Goal: Information Seeking & Learning: Find specific fact

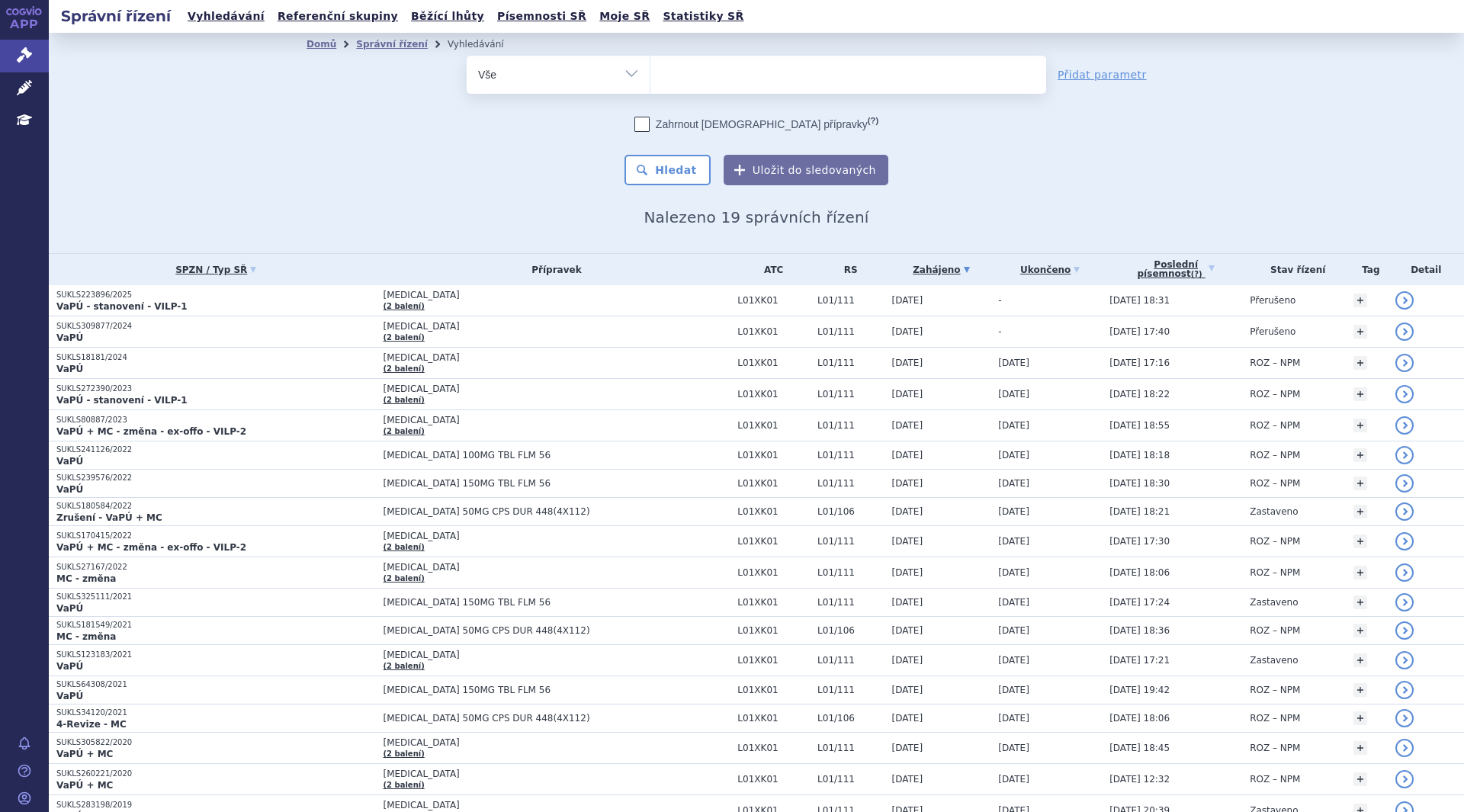
select select
type input "te"
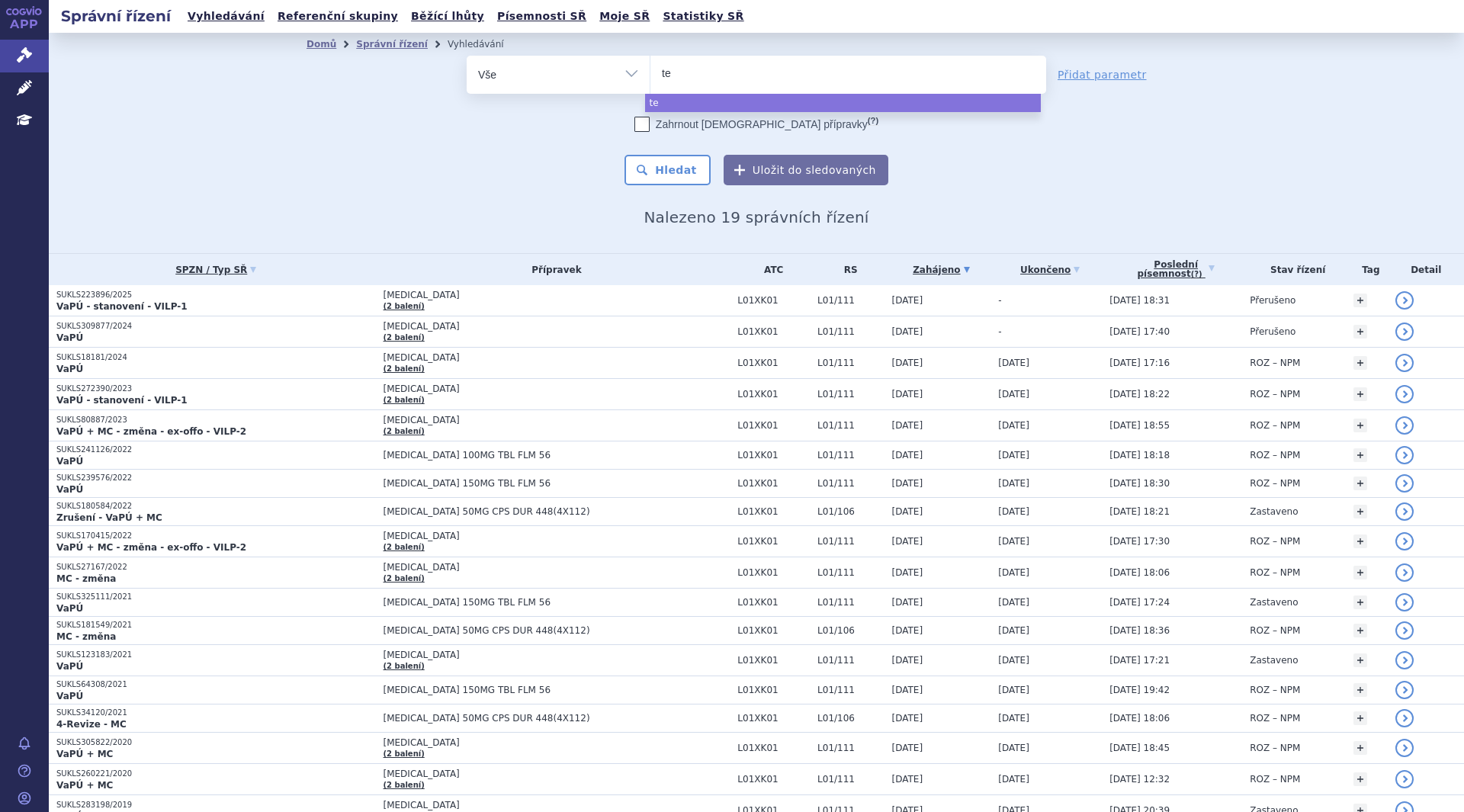
type input "tez"
type input "tezs"
type input "tezspi"
type input "tezspir"
type input "tezspire"
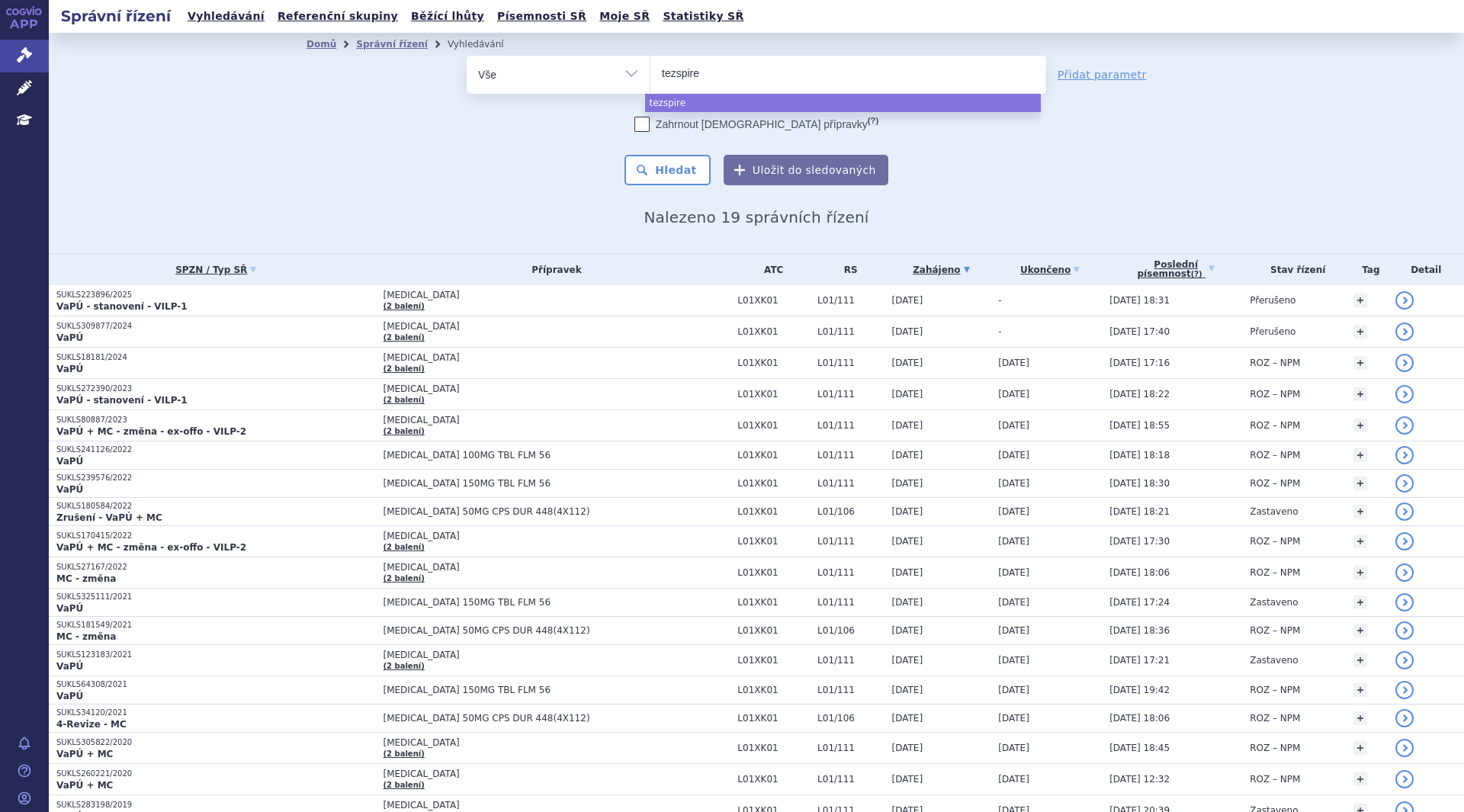
select select "tezspire"
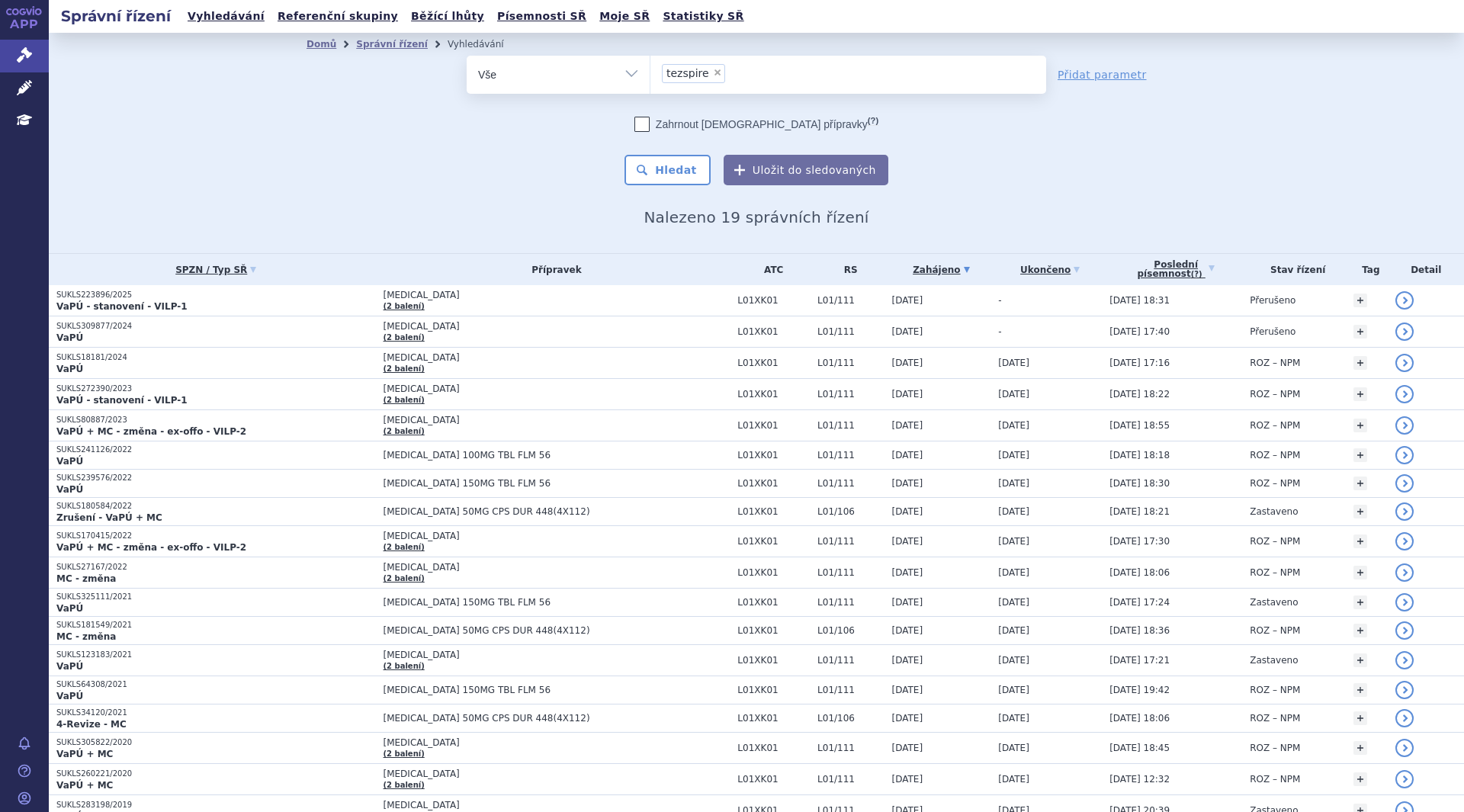
click at [673, 175] on button "Hledat" at bounding box center [667, 170] width 86 height 31
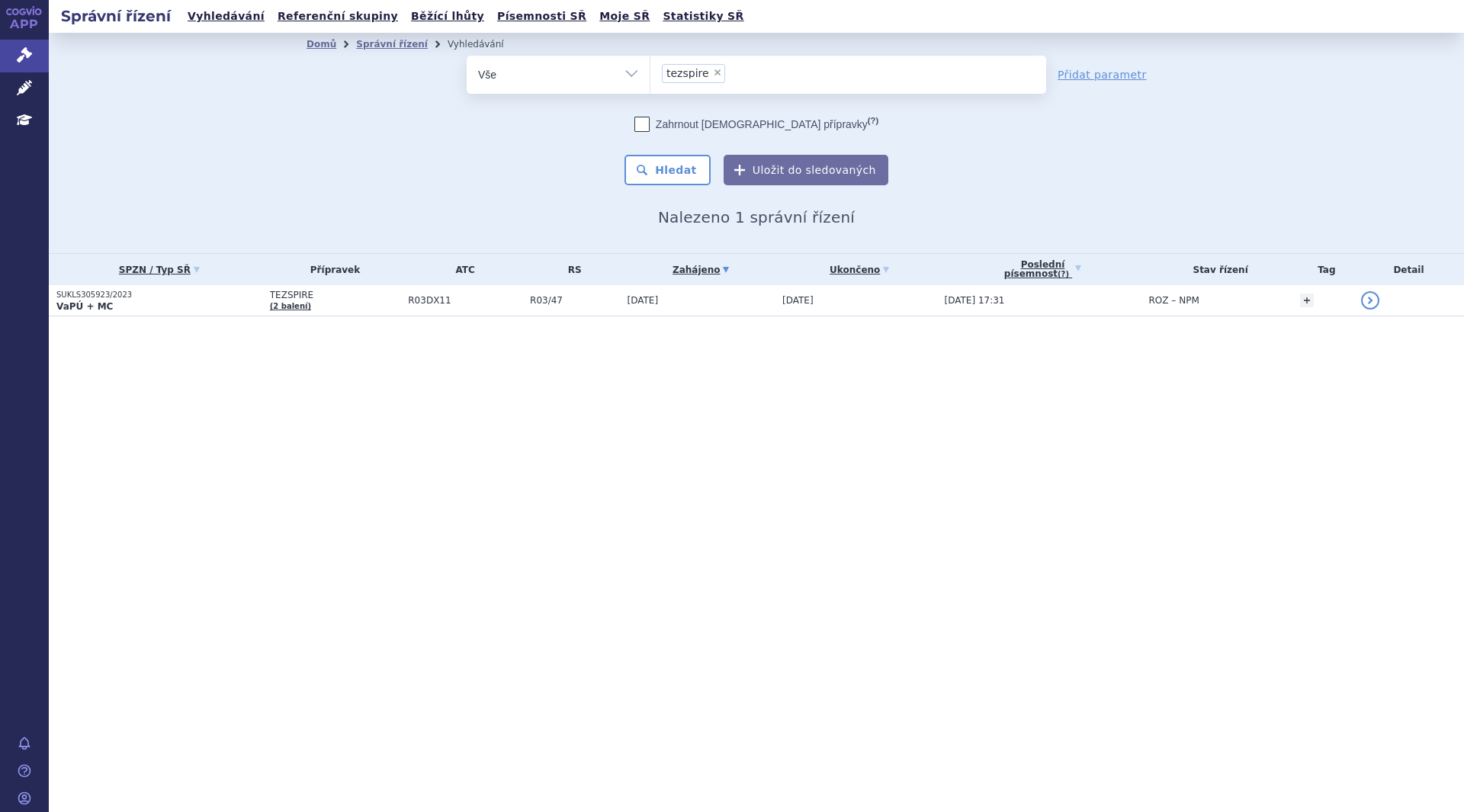
click at [197, 306] on p "VaPÚ + MC" at bounding box center [159, 306] width 206 height 12
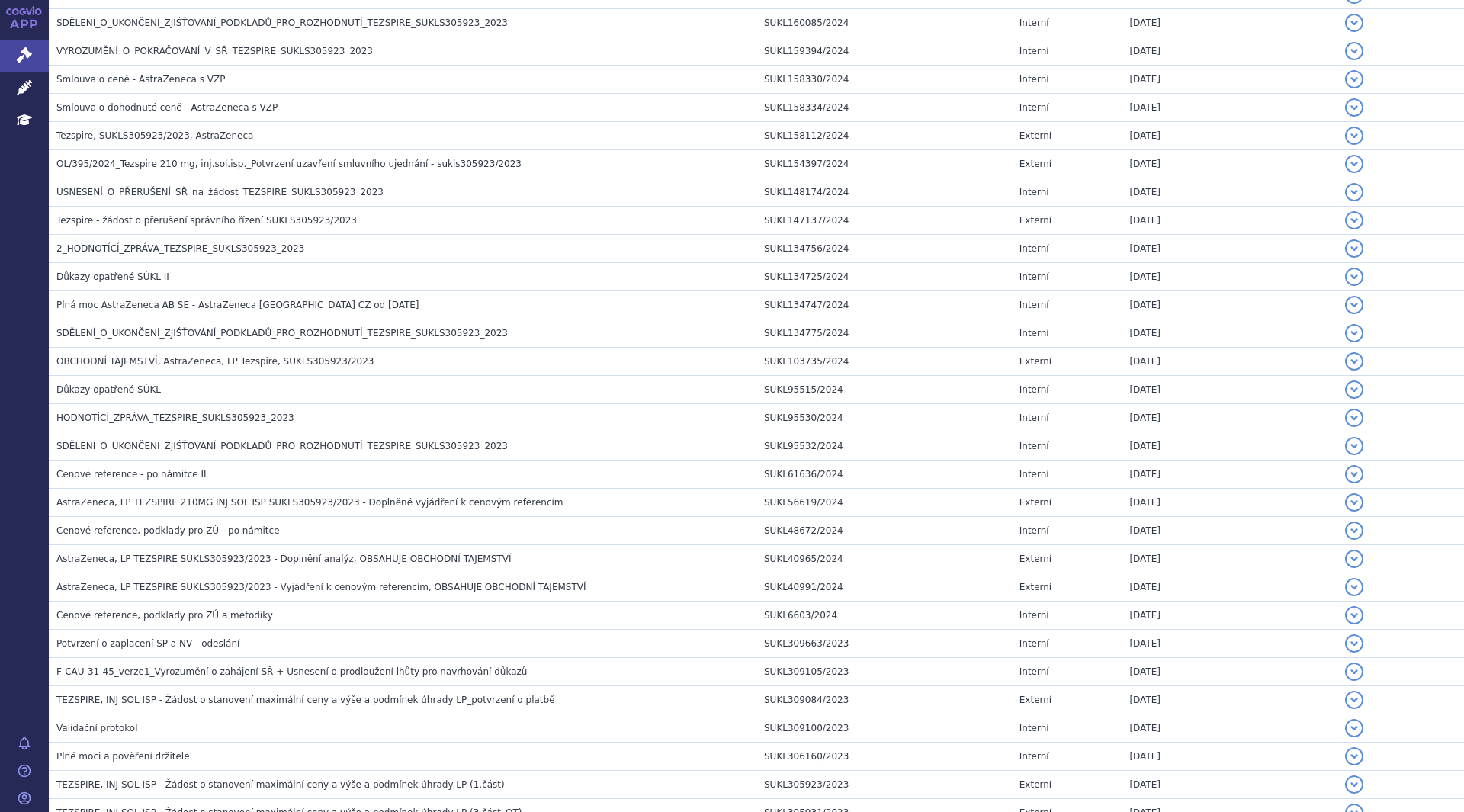
scroll to position [829, 0]
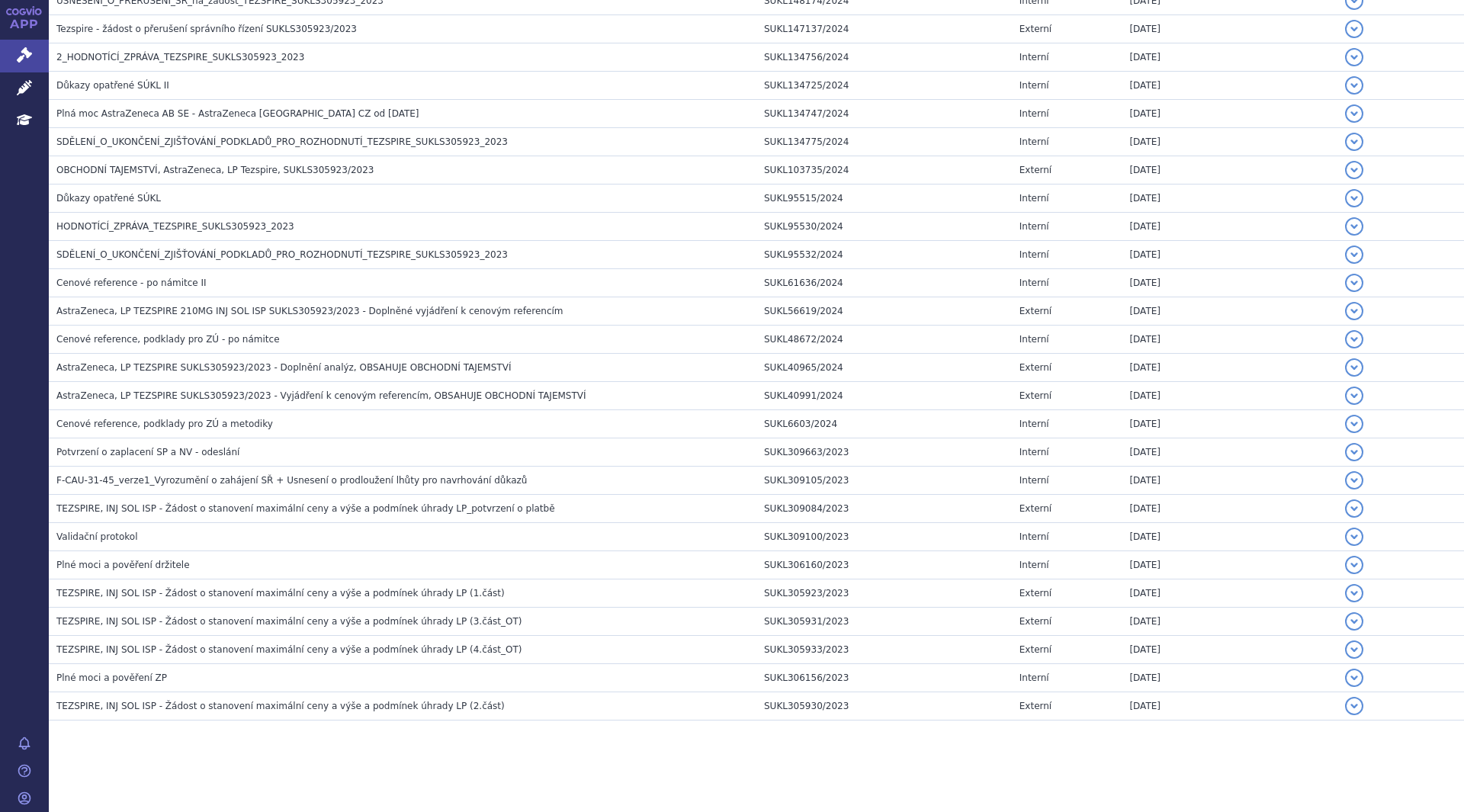
click at [386, 707] on span "TEZSPIRE, INJ SOL ISP - Žádost o stanovení maximální ceny a výše a podmínek úhr…" at bounding box center [280, 705] width 448 height 10
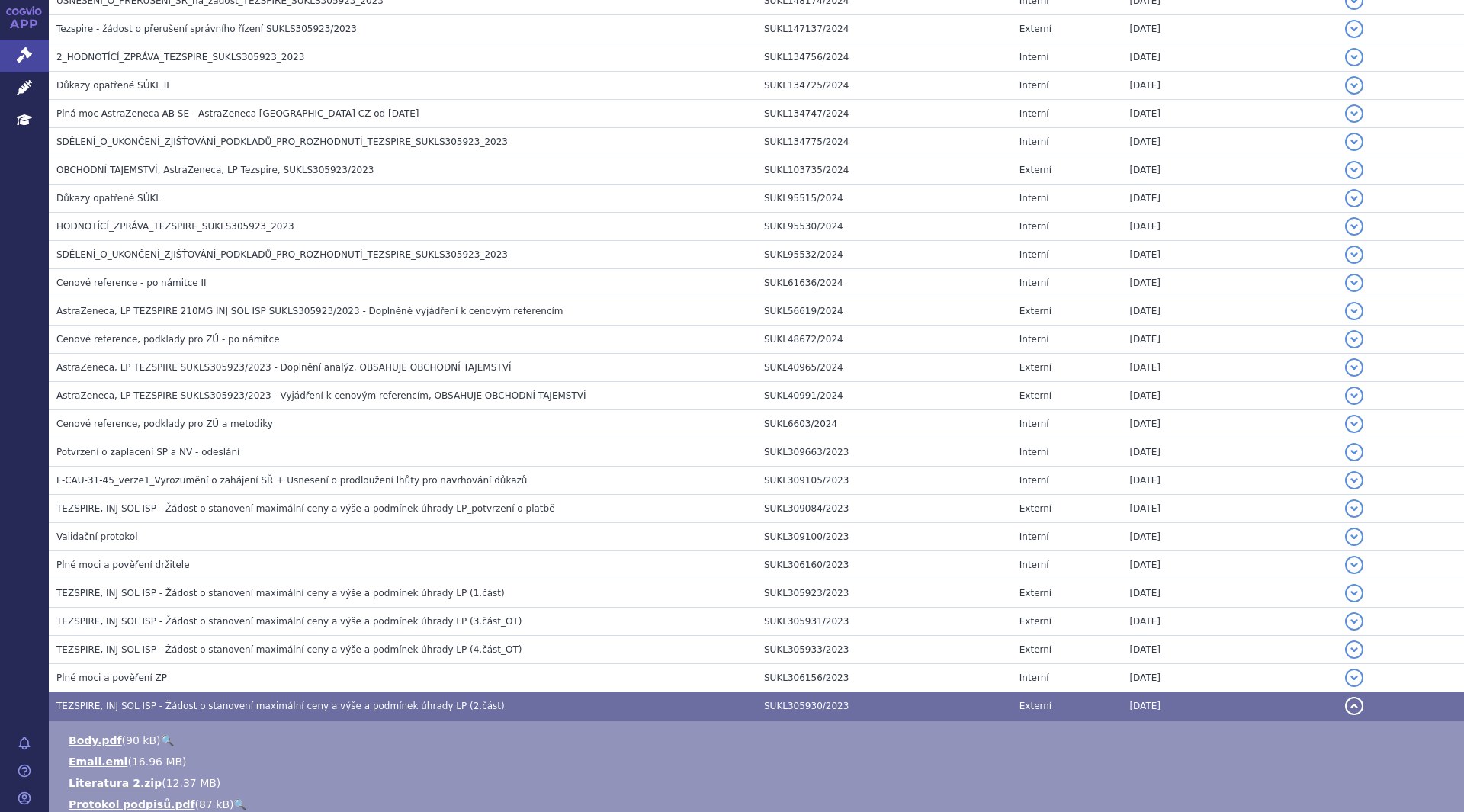
scroll to position [987, 0]
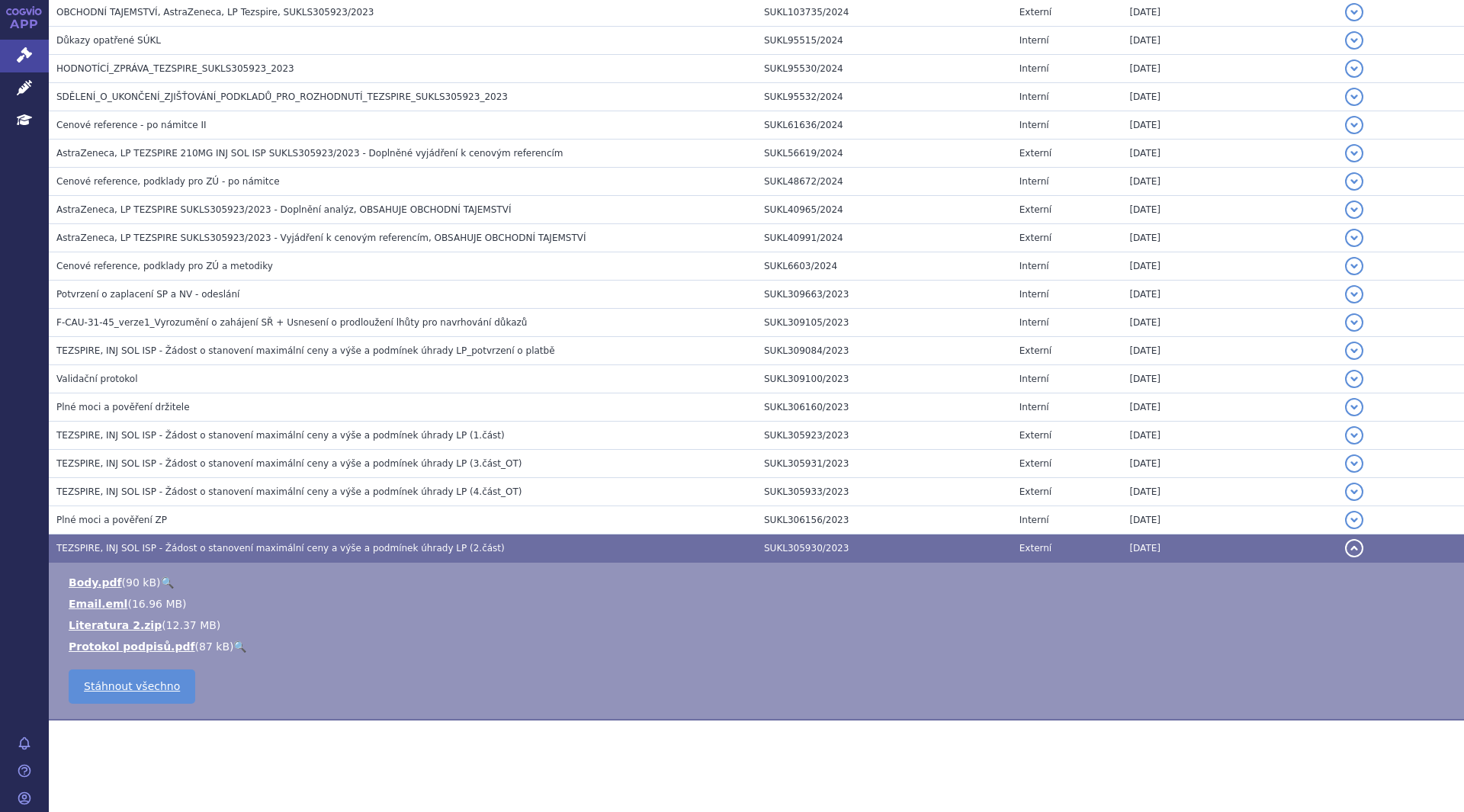
click at [176, 492] on span "TEZSPIRE, INJ SOL ISP - Žádost o stanovení maximální ceny a výše a podmínek úhr…" at bounding box center [289, 491] width 466 height 10
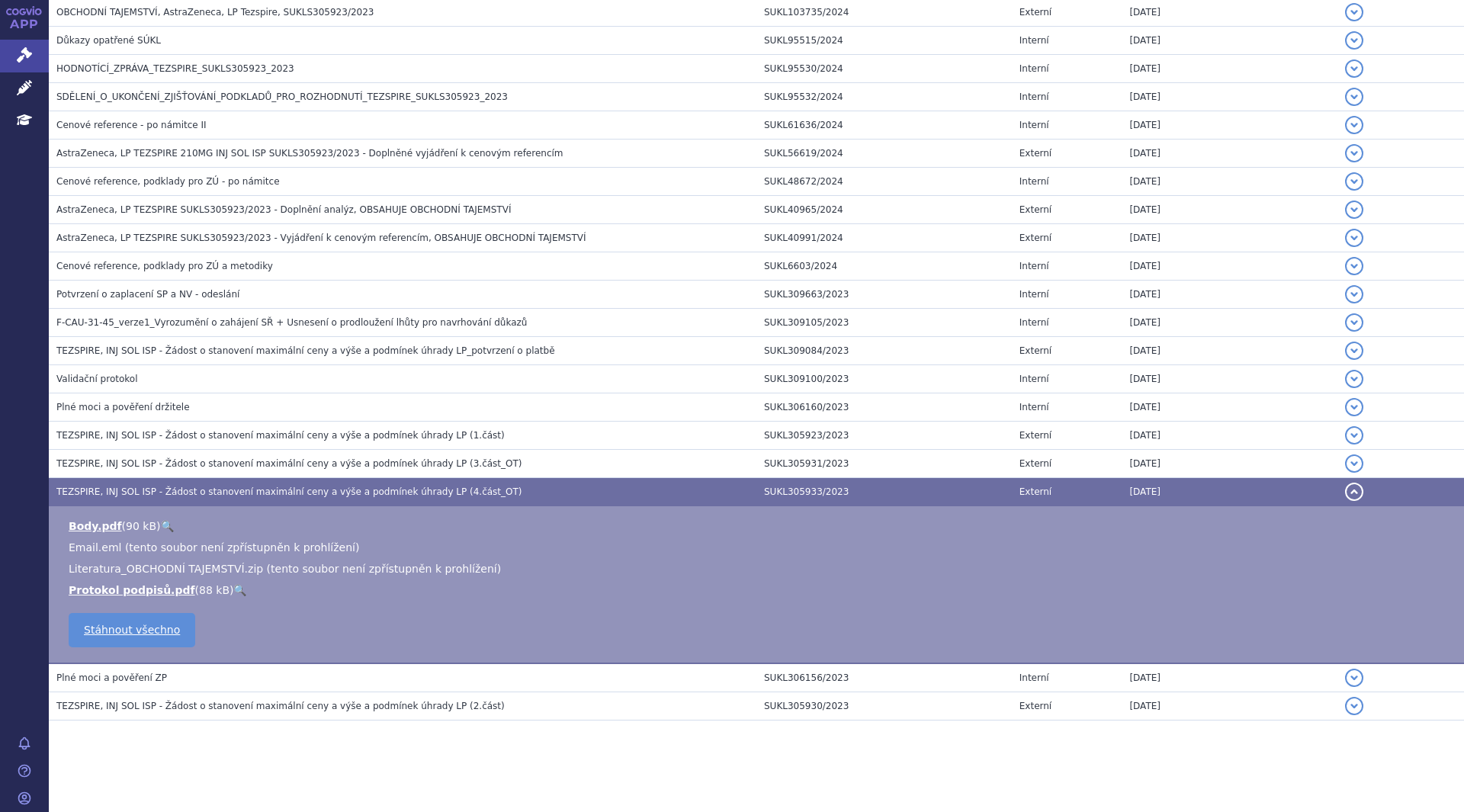
click at [233, 432] on span "TEZSPIRE, INJ SOL ISP - Žádost o stanovení maximální ceny a výše a podmínek úhr…" at bounding box center [280, 435] width 448 height 10
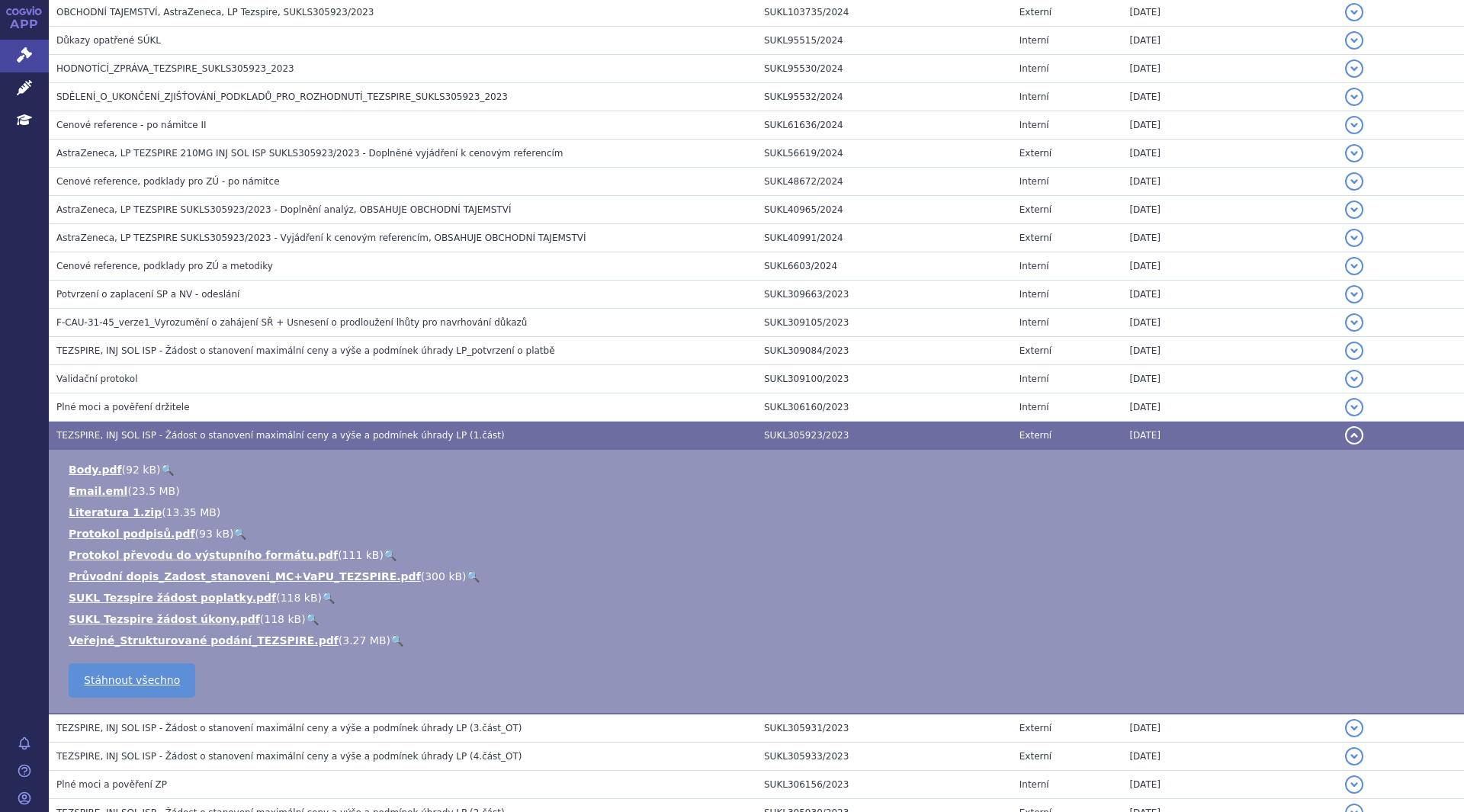
click at [240, 634] on link "Veřejné_Strukturované podání_TEZSPIRE.pdf" at bounding box center [204, 640] width 270 height 12
click at [268, 718] on td "TEZSPIRE, INJ SOL ISP - Žádost o stanovení maximální ceny a výše a podmínek úhr…" at bounding box center [402, 728] width 707 height 29
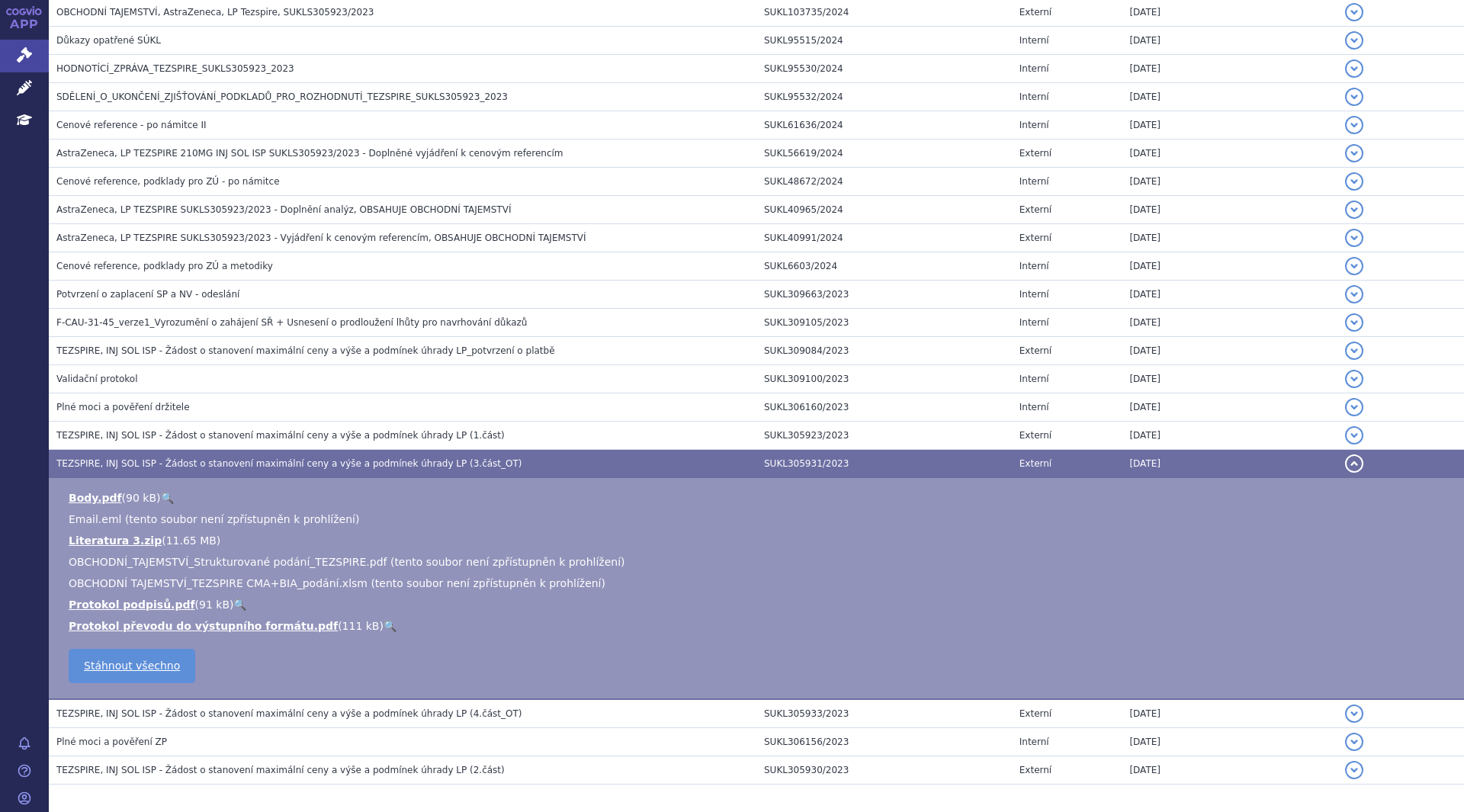
scroll to position [1051, 0]
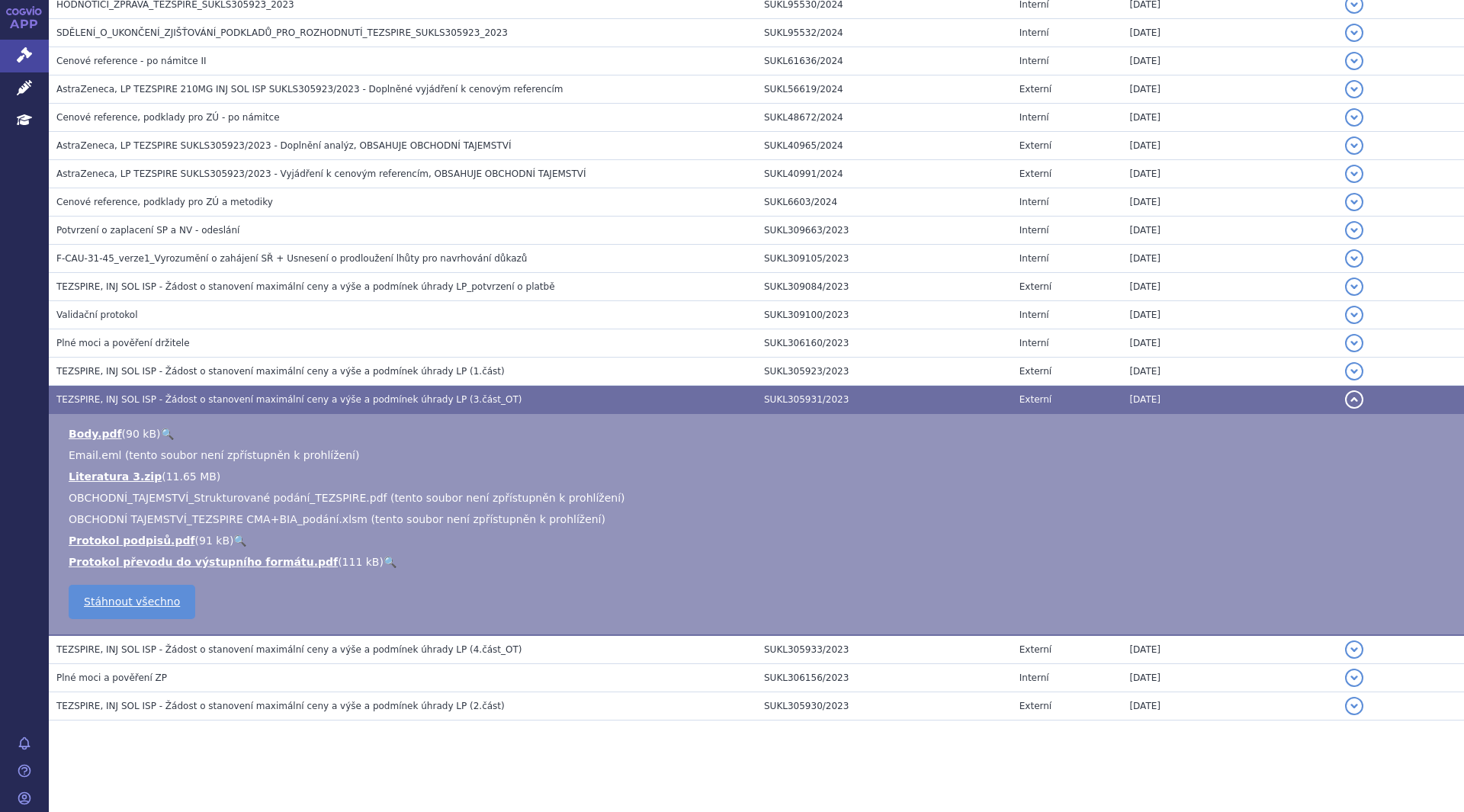
click at [369, 701] on span "TEZSPIRE, INJ SOL ISP - Žádost o stanovení maximální ceny a výše a podmínek úhr…" at bounding box center [280, 705] width 448 height 10
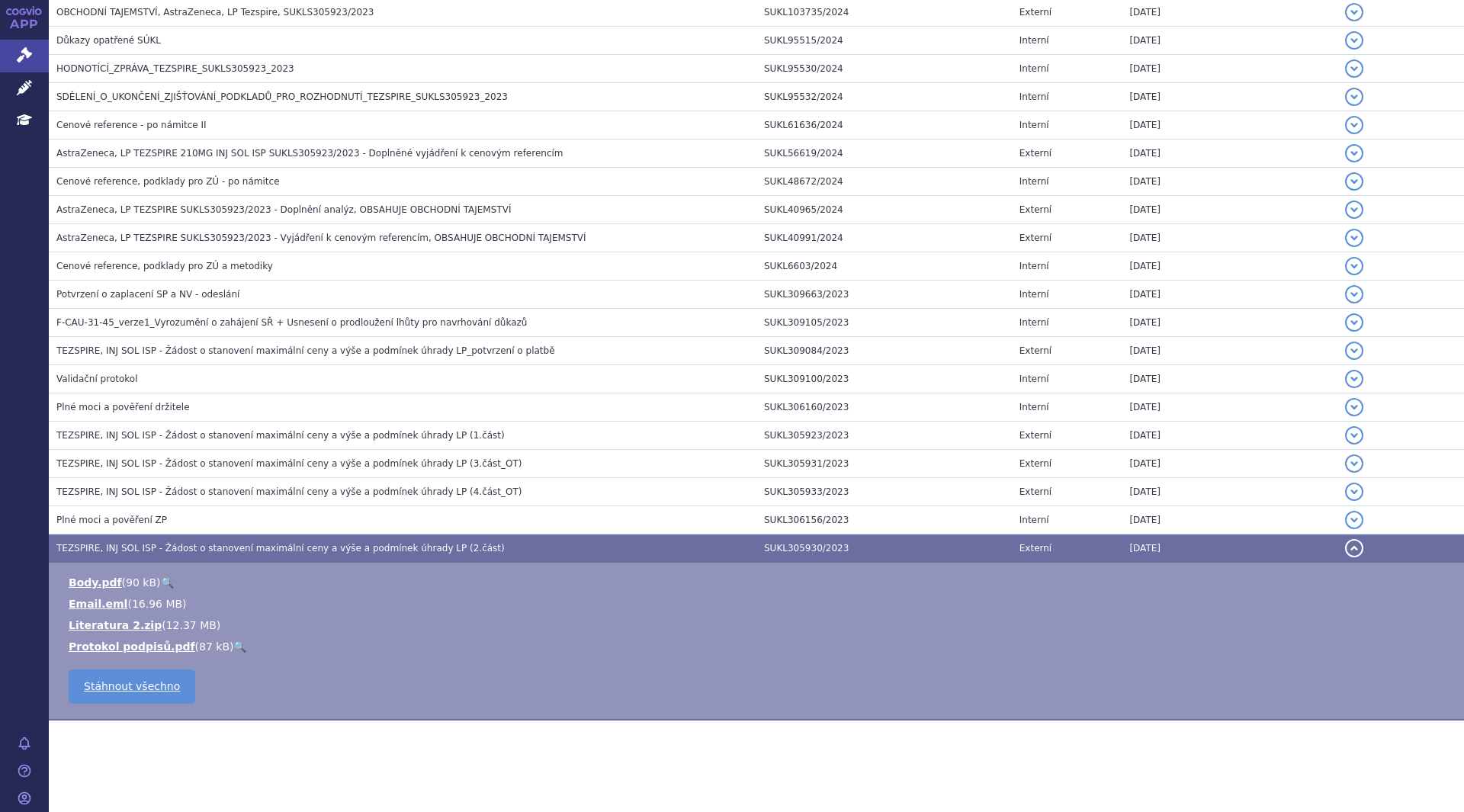
scroll to position [987, 0]
click at [300, 440] on span "TEZSPIRE, INJ SOL ISP - Žádost o stanovení maximální ceny a výše a podmínek úhr…" at bounding box center [280, 435] width 448 height 10
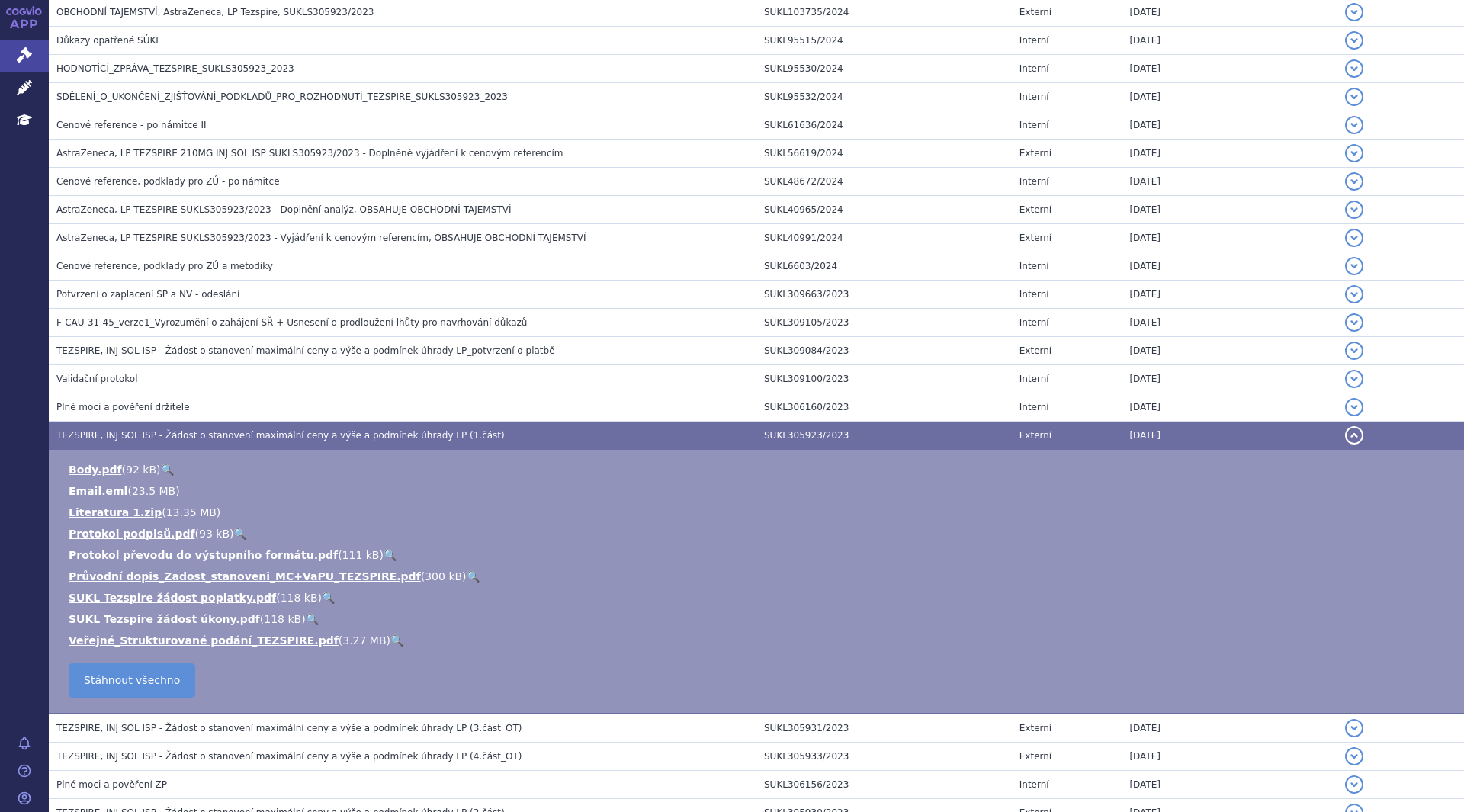
scroll to position [1051, 0]
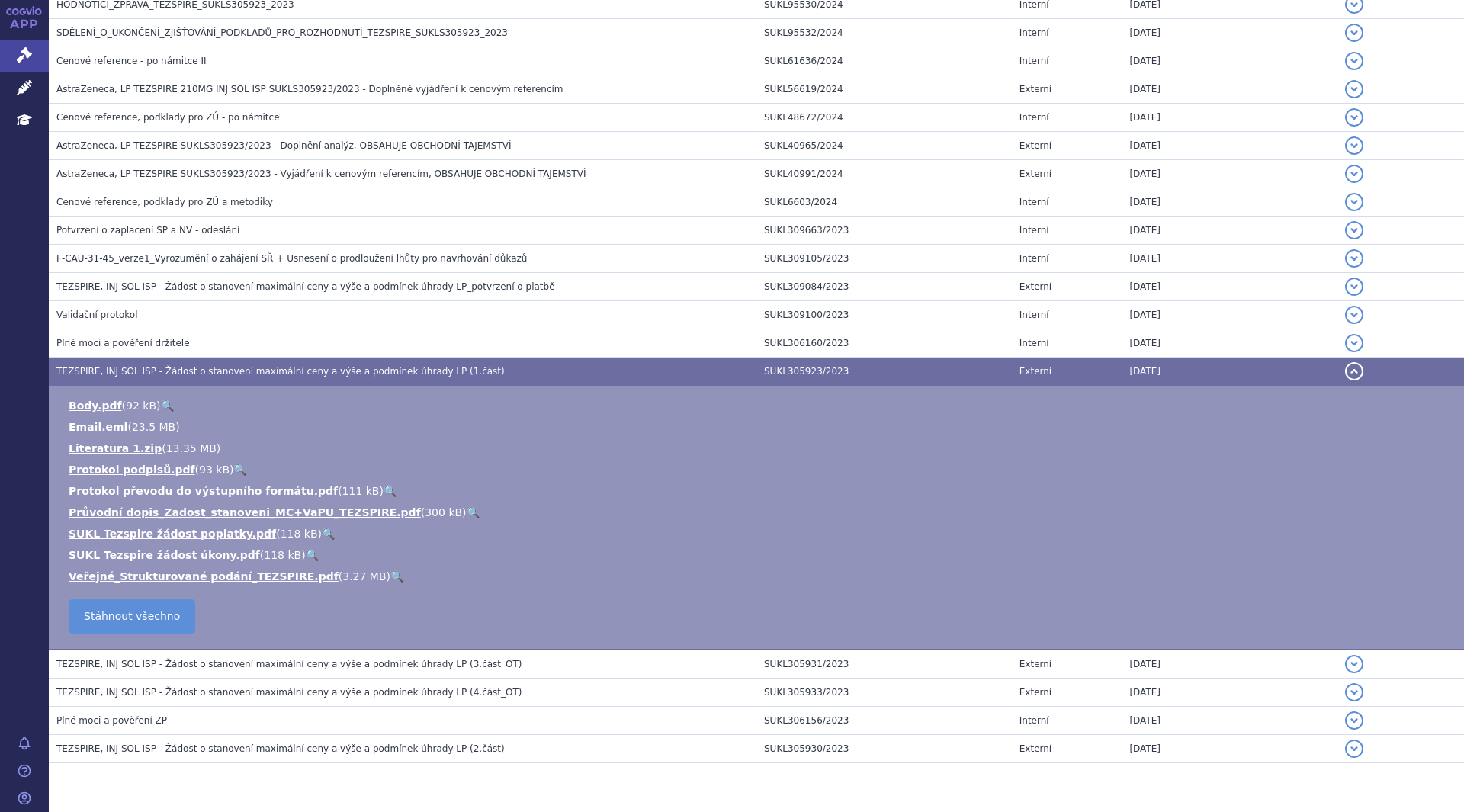
click at [204, 517] on link "Průvodní dopis_Zadost_stanoveni_MC+VaPU_TEZSPIRE.pdf" at bounding box center [245, 512] width 352 height 12
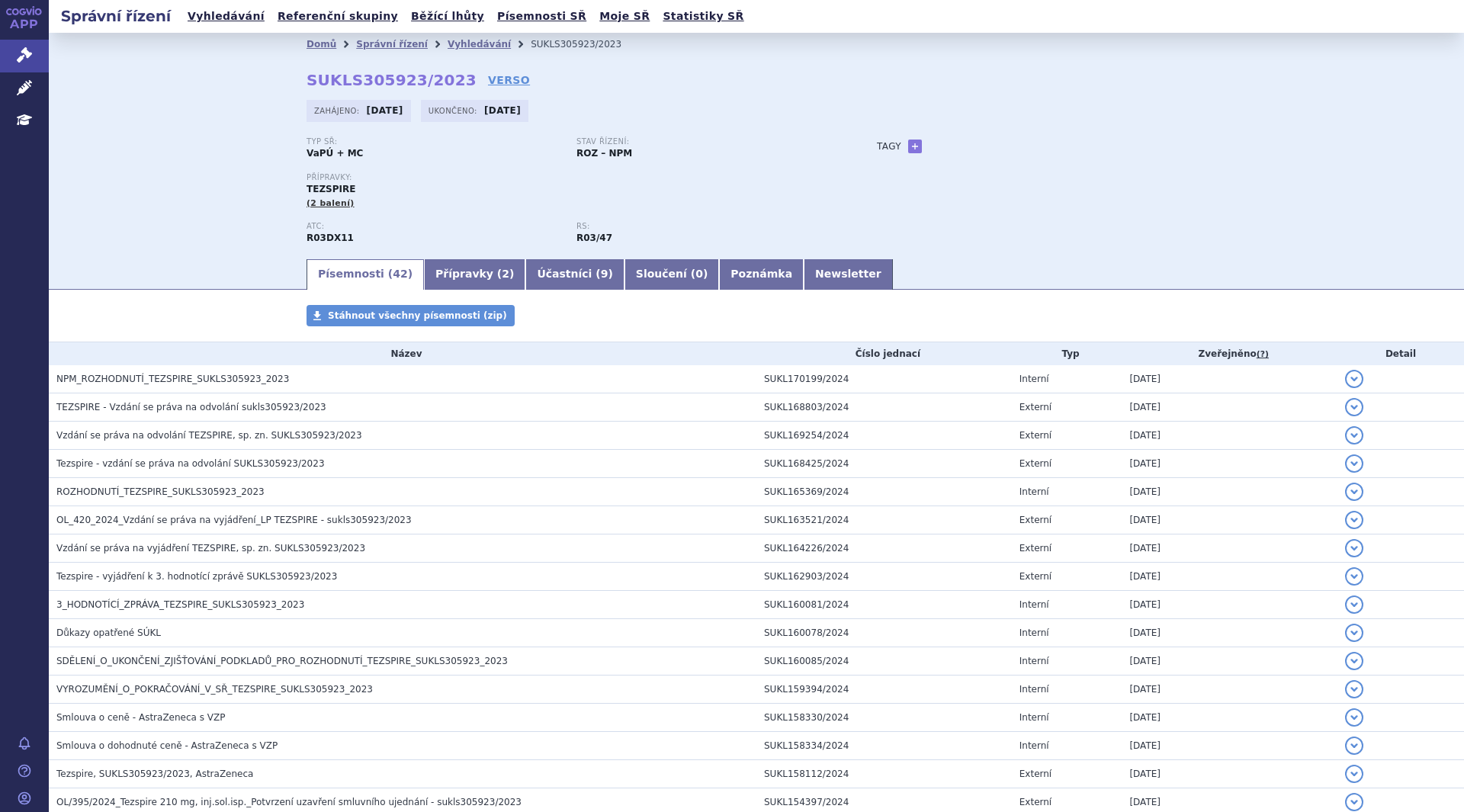
click at [463, 50] on link "Vyhledávání" at bounding box center [479, 44] width 63 height 10
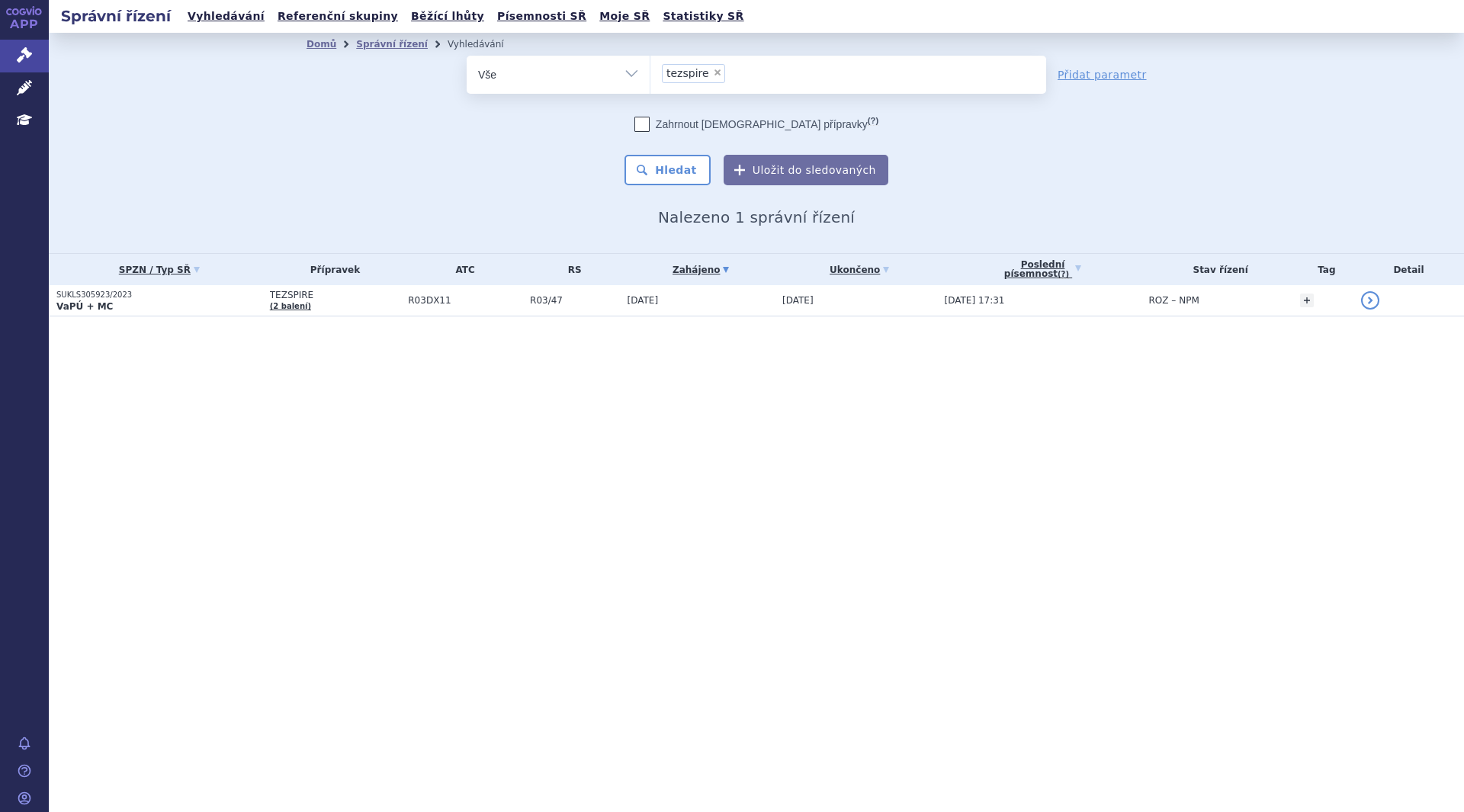
click at [713, 68] on span "×" at bounding box center [717, 72] width 9 height 9
click at [651, 68] on select "tezspire" at bounding box center [650, 74] width 1 height 38
select select
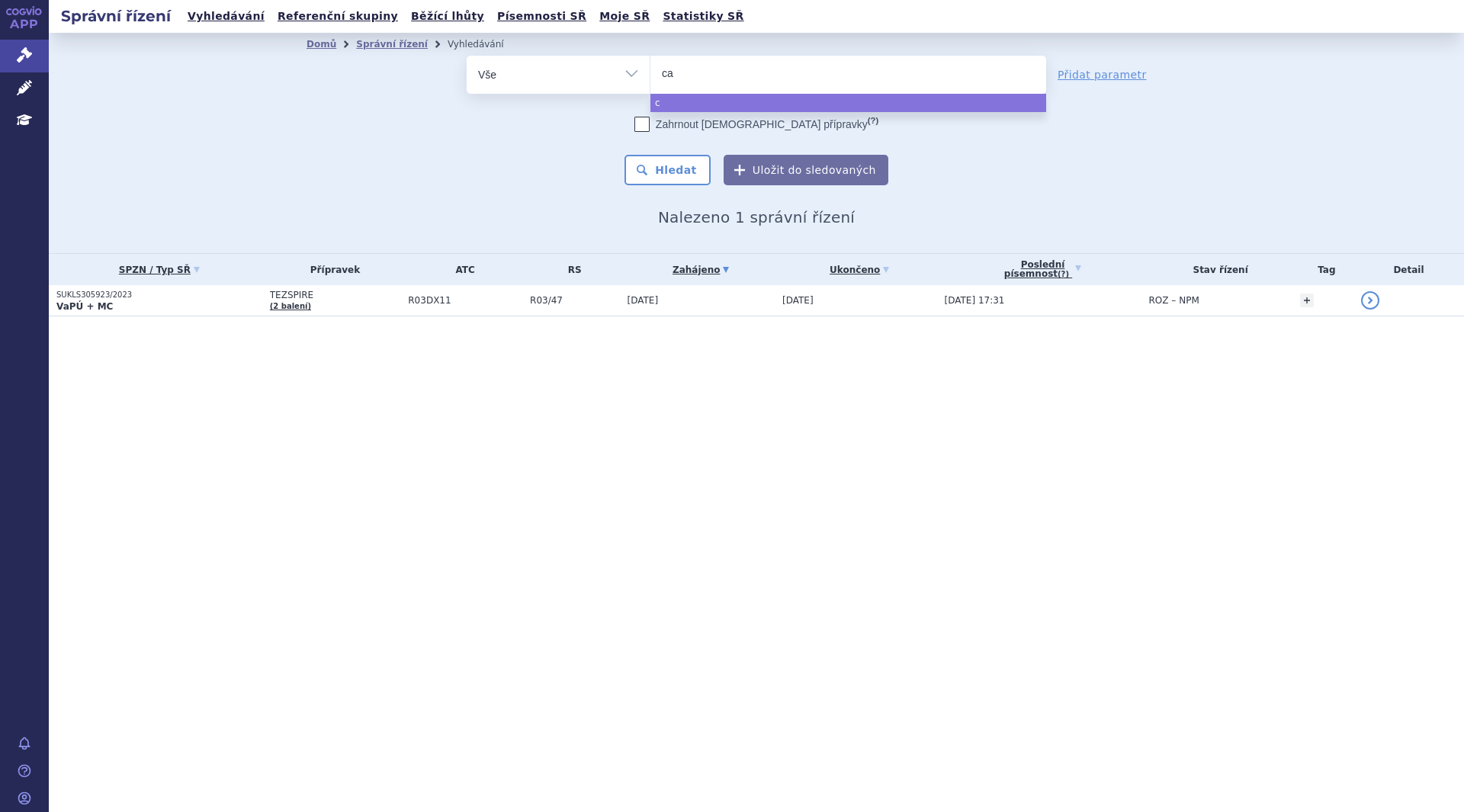
type input "cal"
type input "calqu"
type input "calquen"
type input "calquence"
select select "calquence"
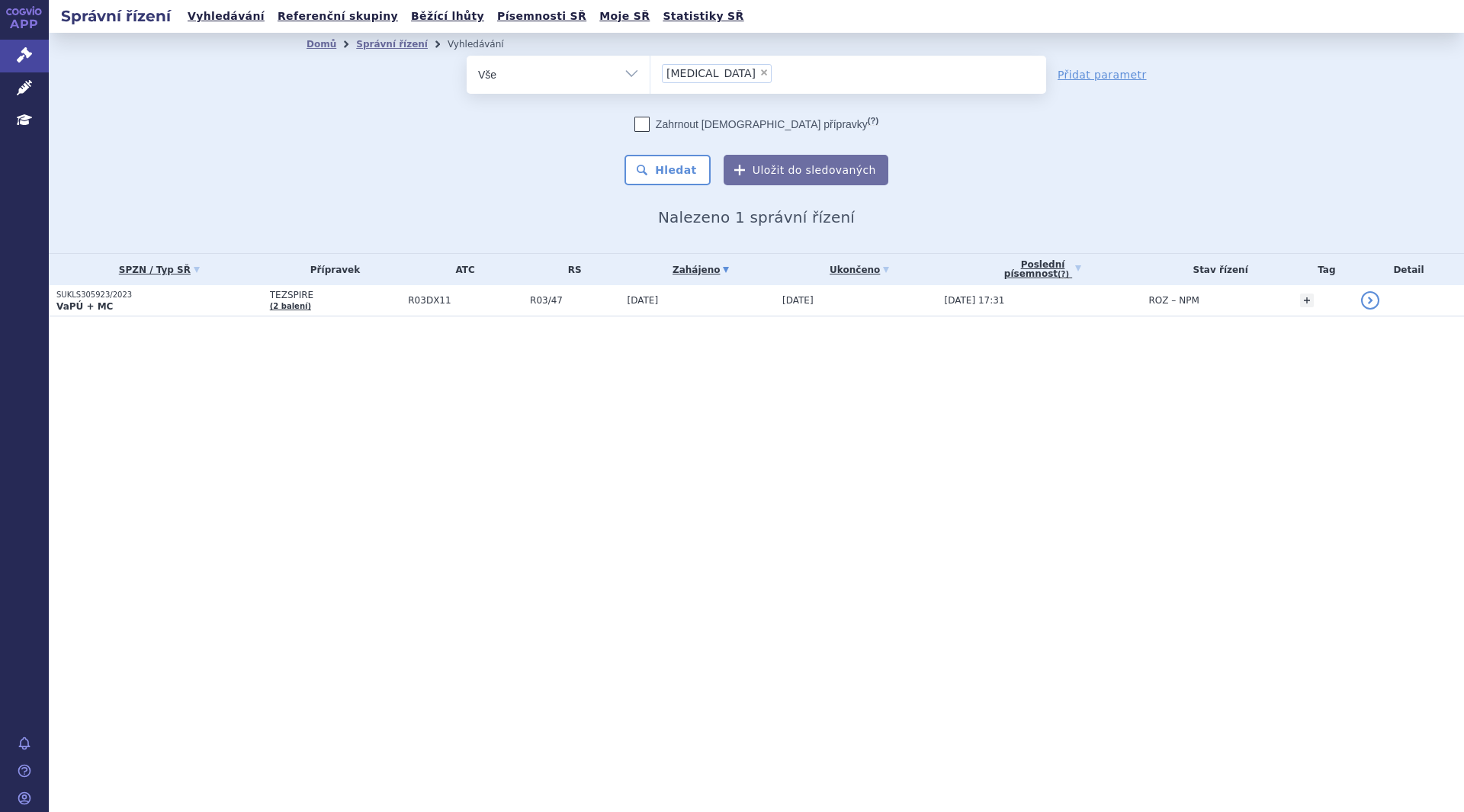
click at [674, 160] on button "Hledat" at bounding box center [667, 170] width 86 height 31
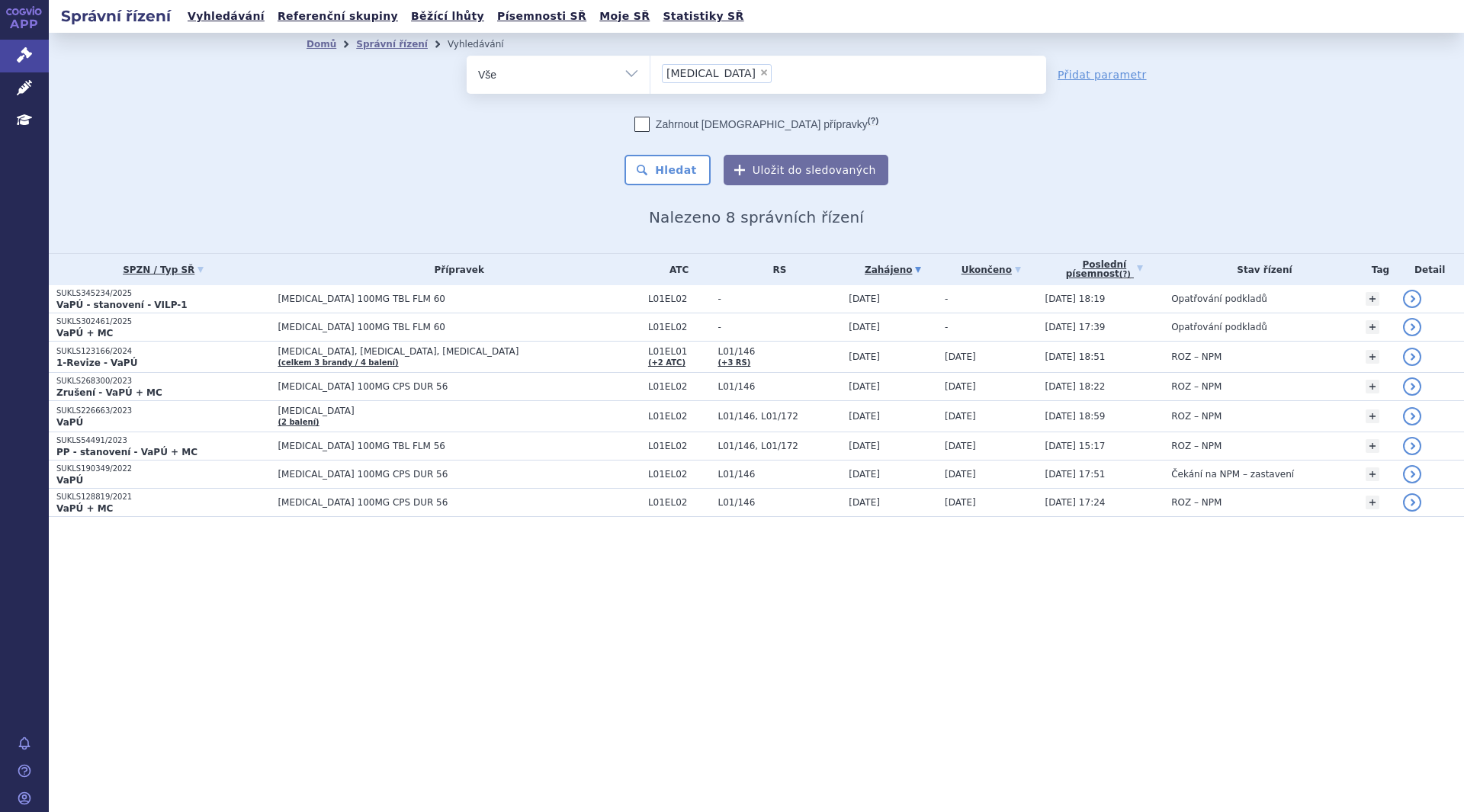
click at [176, 332] on p "VaPÚ + MC" at bounding box center [163, 333] width 214 height 12
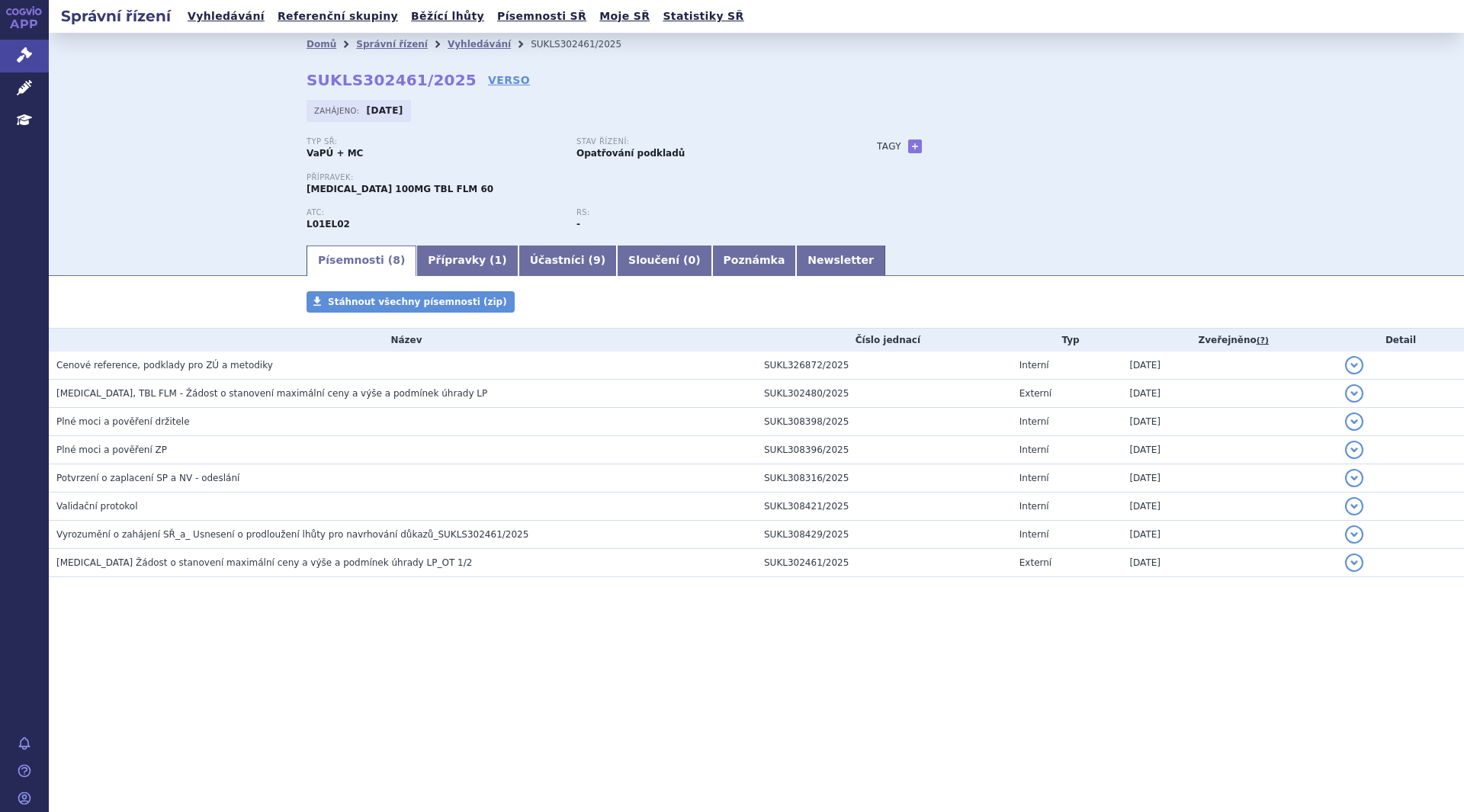
drag, startPoint x: 0, startPoint y: 0, endPoint x: 170, endPoint y: 365, distance: 402.6
click at [170, 365] on span "Cenové reference, podklady pro ZÚ a metodiky" at bounding box center [164, 365] width 216 height 10
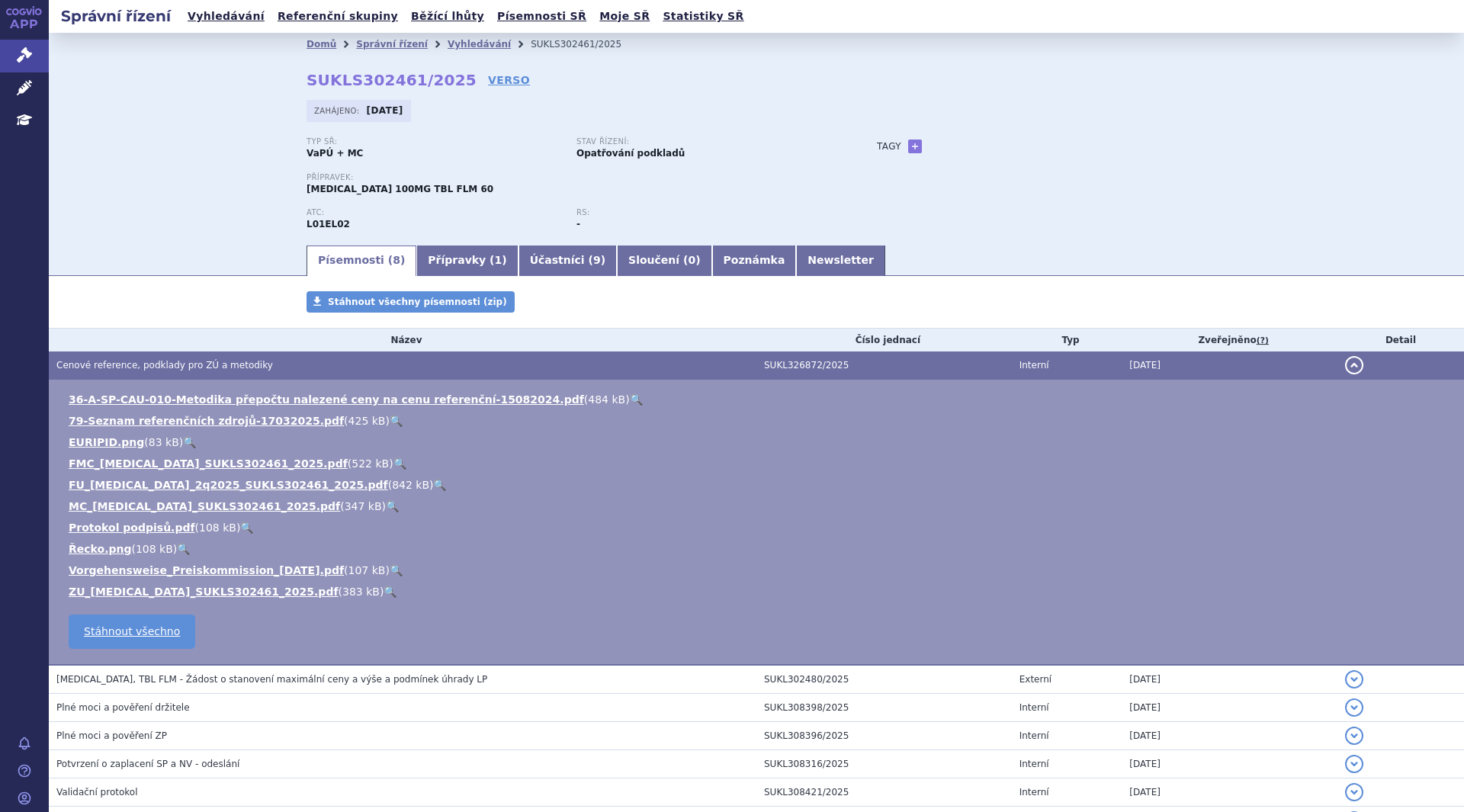
click at [139, 461] on link "FMC_[MEDICAL_DATA]_SUKLS302461_2025.pdf" at bounding box center [208, 463] width 279 height 12
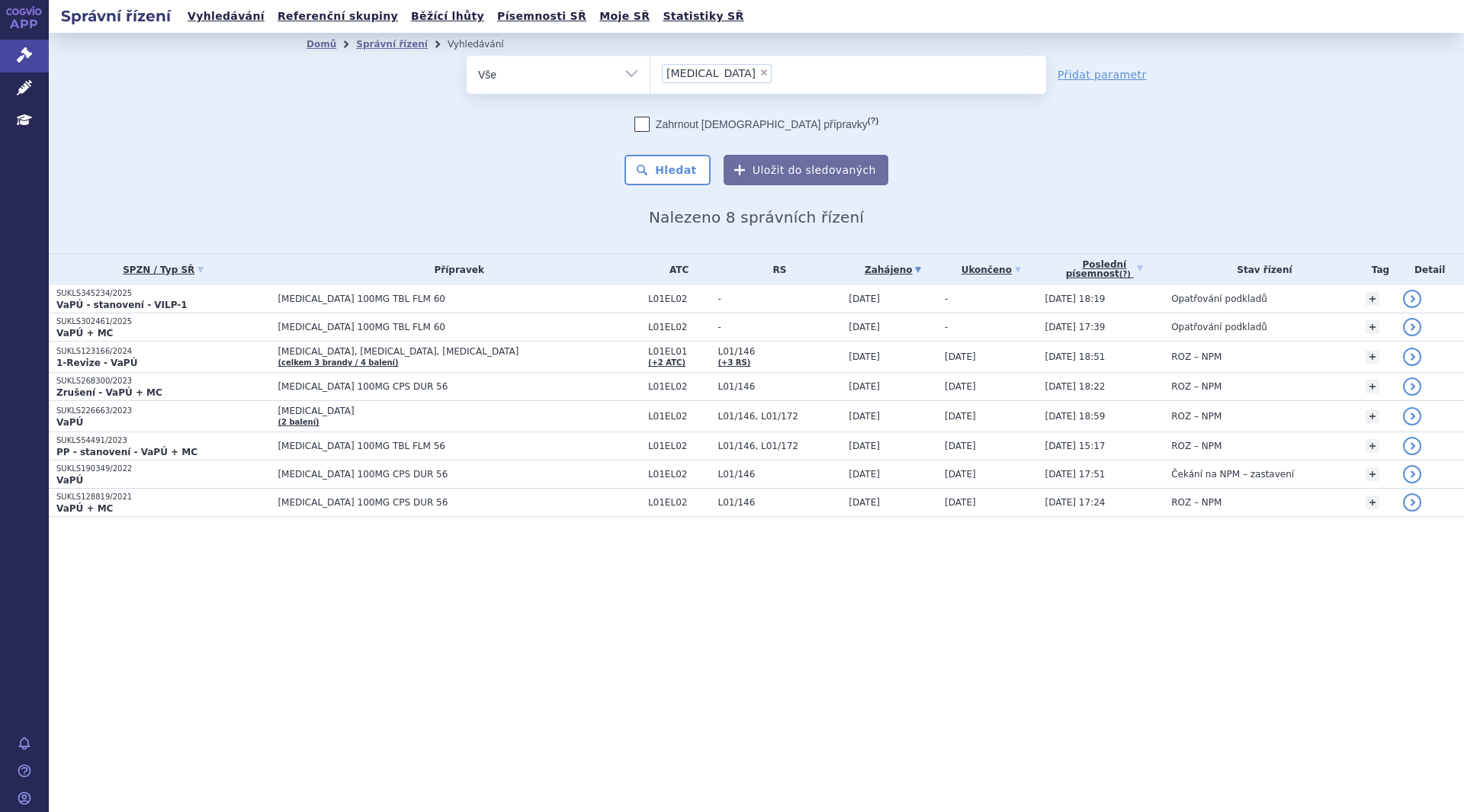
click at [440, 299] on span "[MEDICAL_DATA] 100MG TBL FLM 60" at bounding box center [459, 298] width 363 height 10
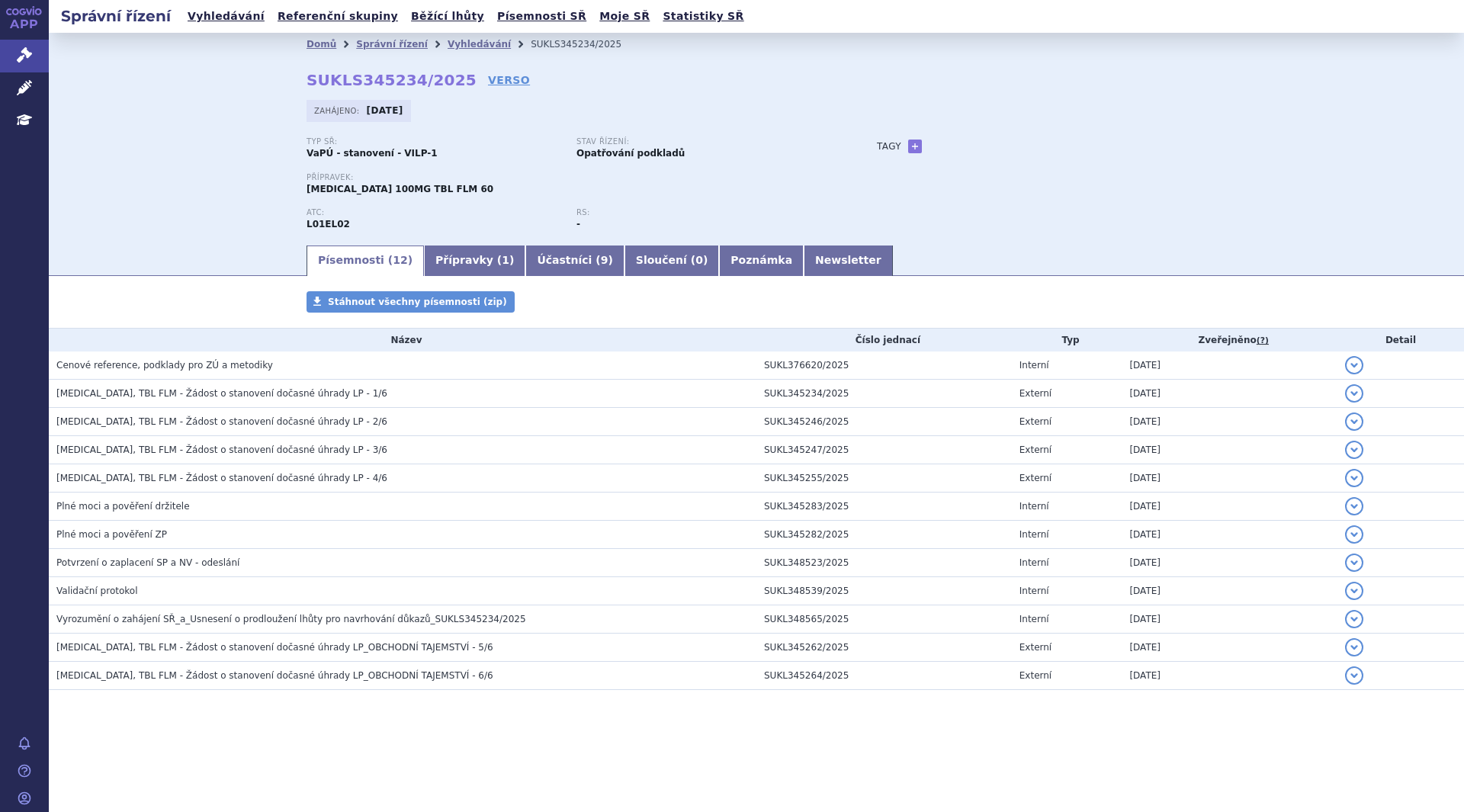
click at [249, 374] on td "Cenové reference, podklady pro ZÚ a metodiky" at bounding box center [402, 365] width 707 height 28
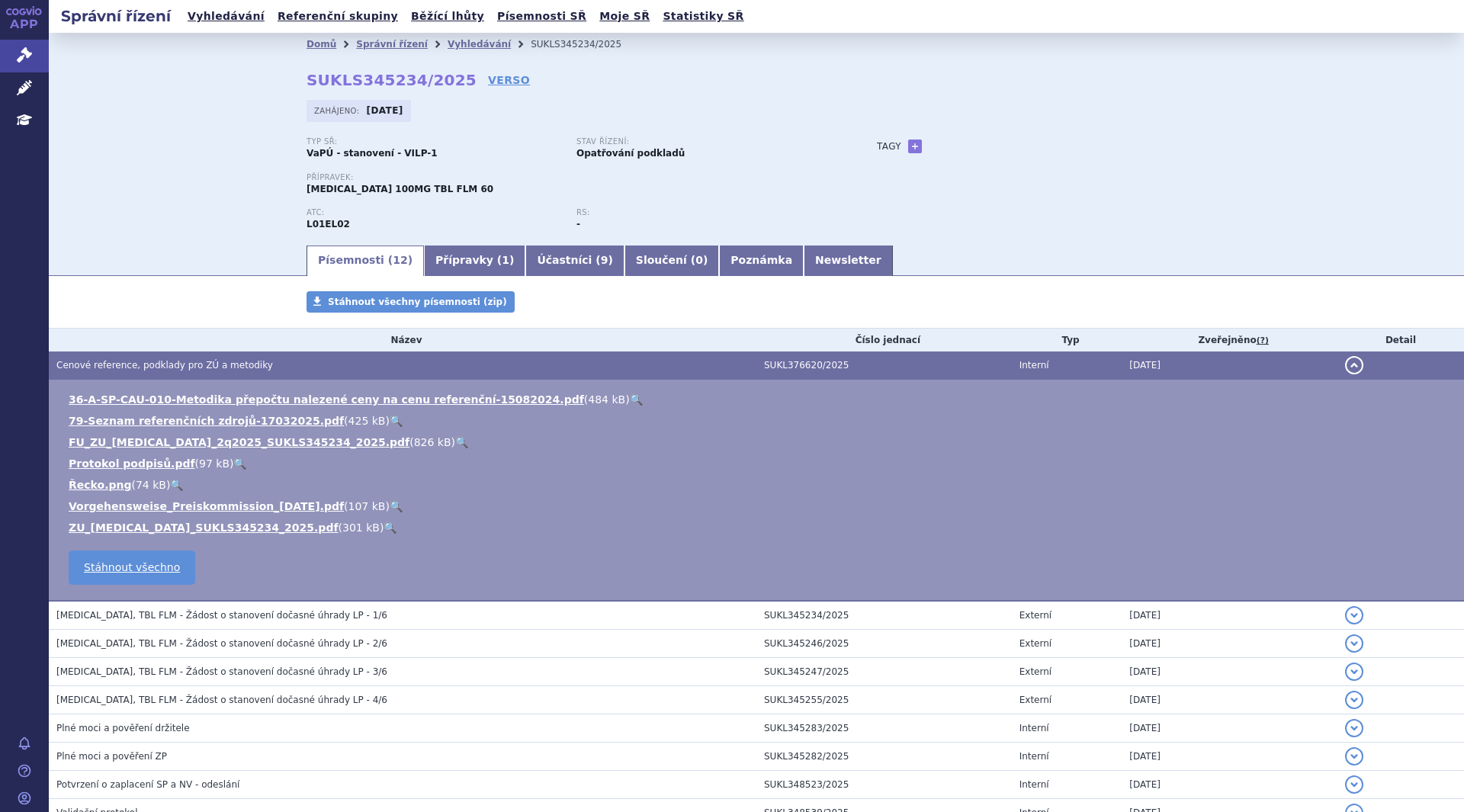
click at [212, 442] on link "FU_ZU_CALQUENCE_2q2025_SUKLS345234_2025.pdf" at bounding box center [239, 442] width 341 height 12
